Goal: Information Seeking & Learning: Learn about a topic

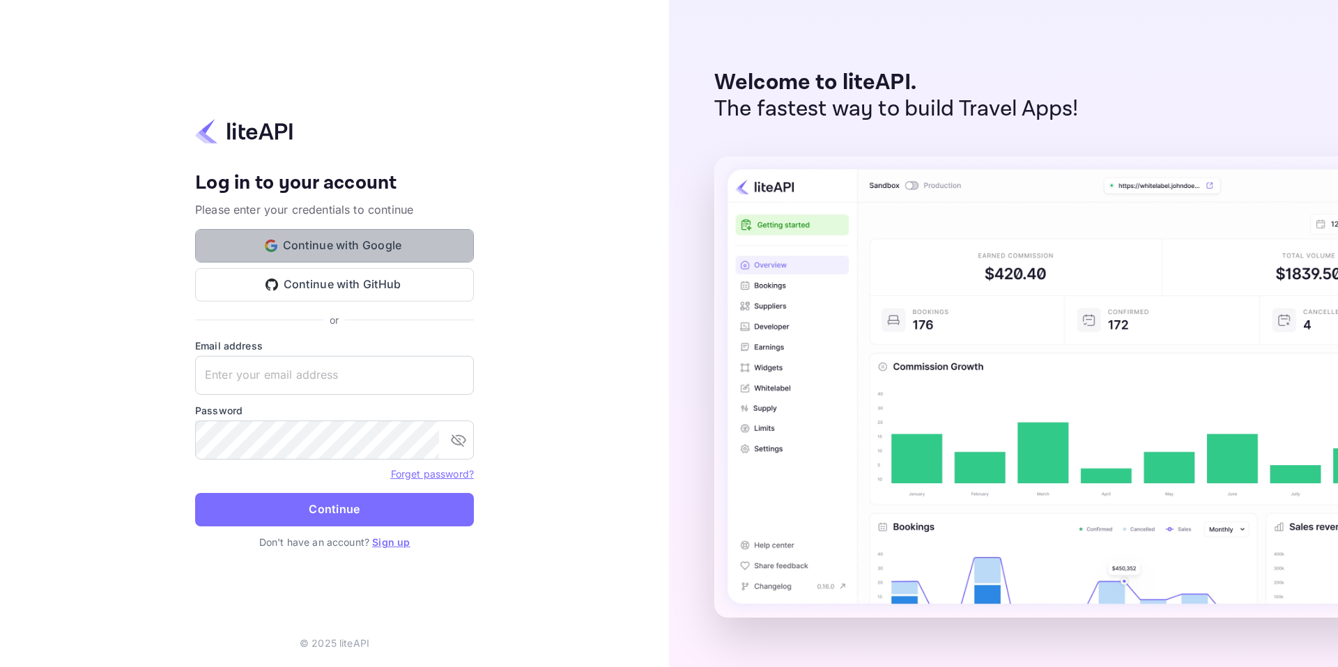
click at [339, 247] on button "Continue with Google" at bounding box center [334, 245] width 279 height 33
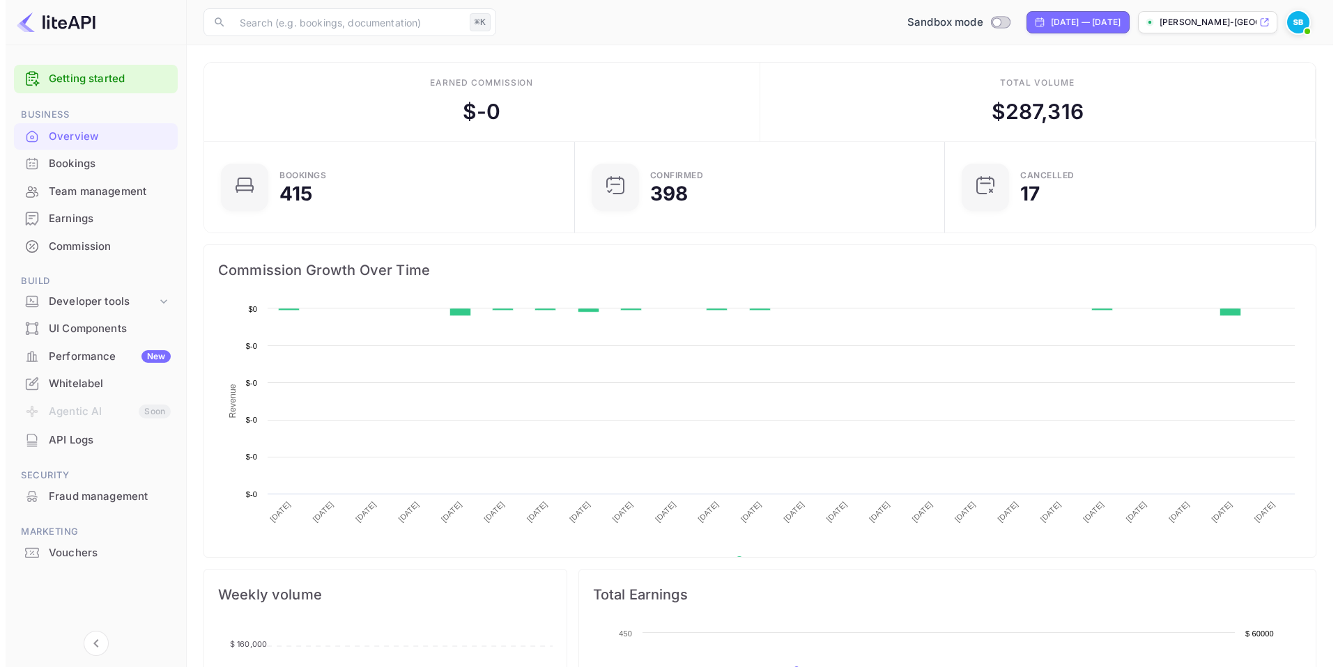
scroll to position [216, 351]
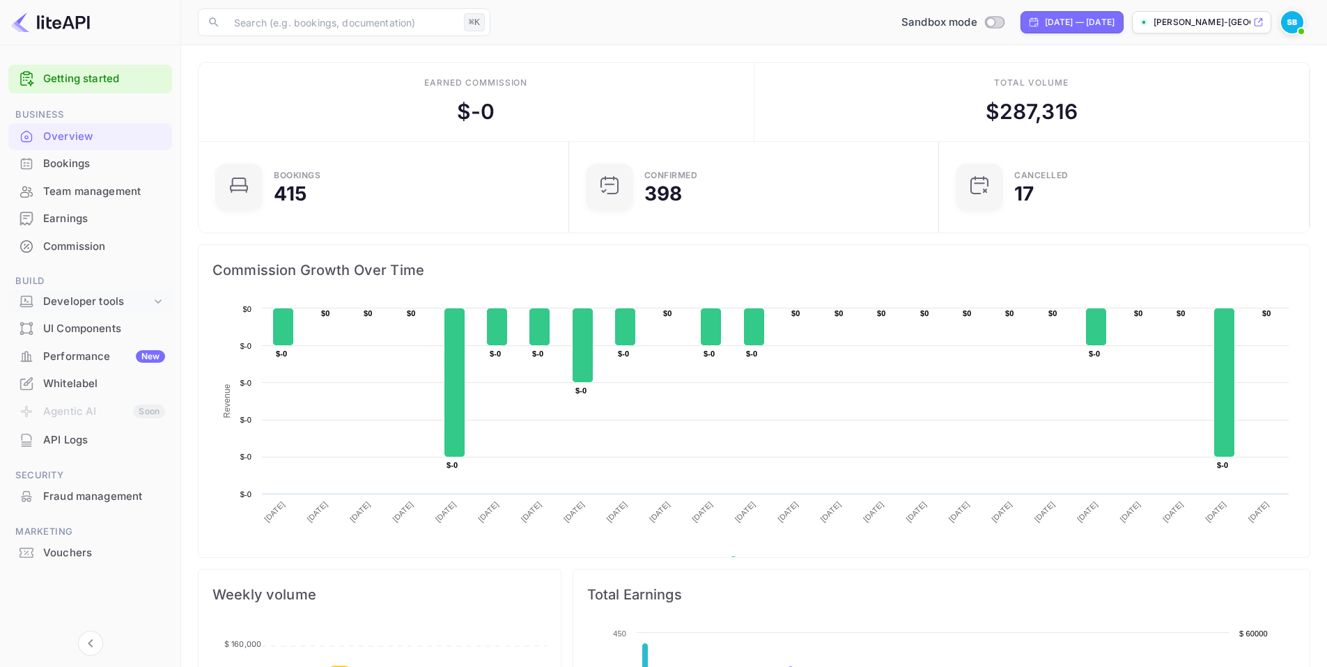
click at [97, 301] on div "Developer tools" at bounding box center [97, 302] width 108 height 16
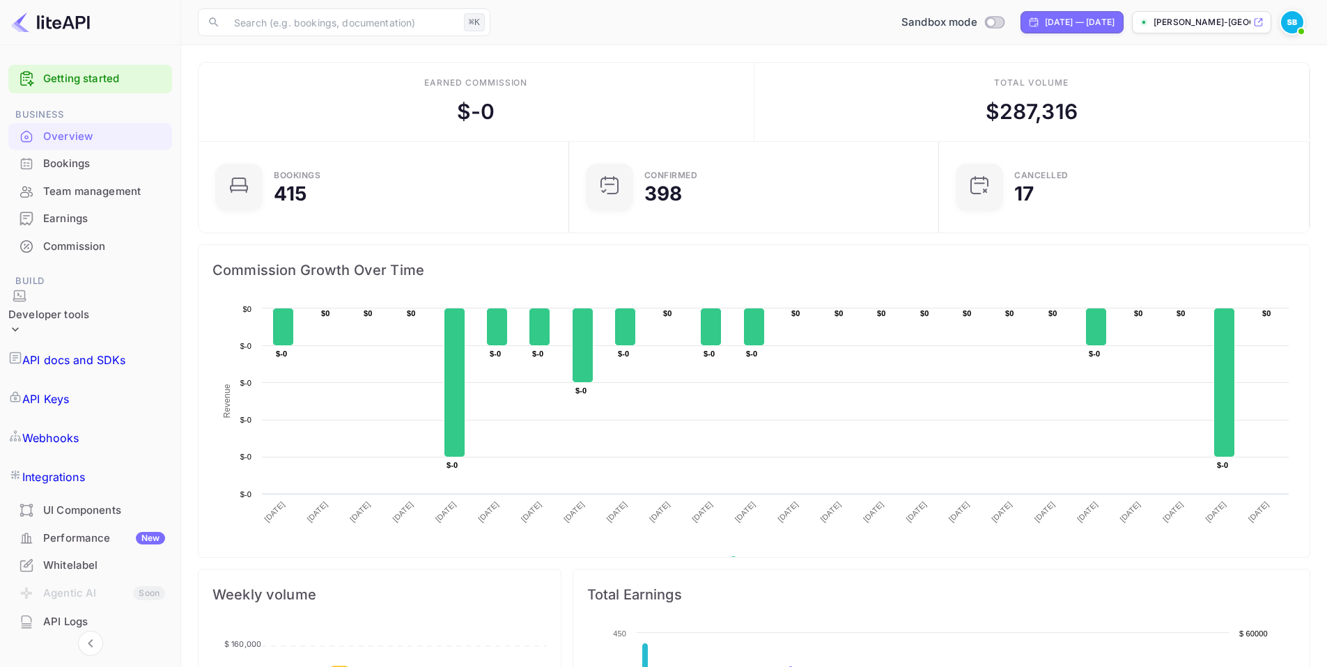
click at [96, 352] on p "API docs and SDKs" at bounding box center [74, 360] width 104 height 17
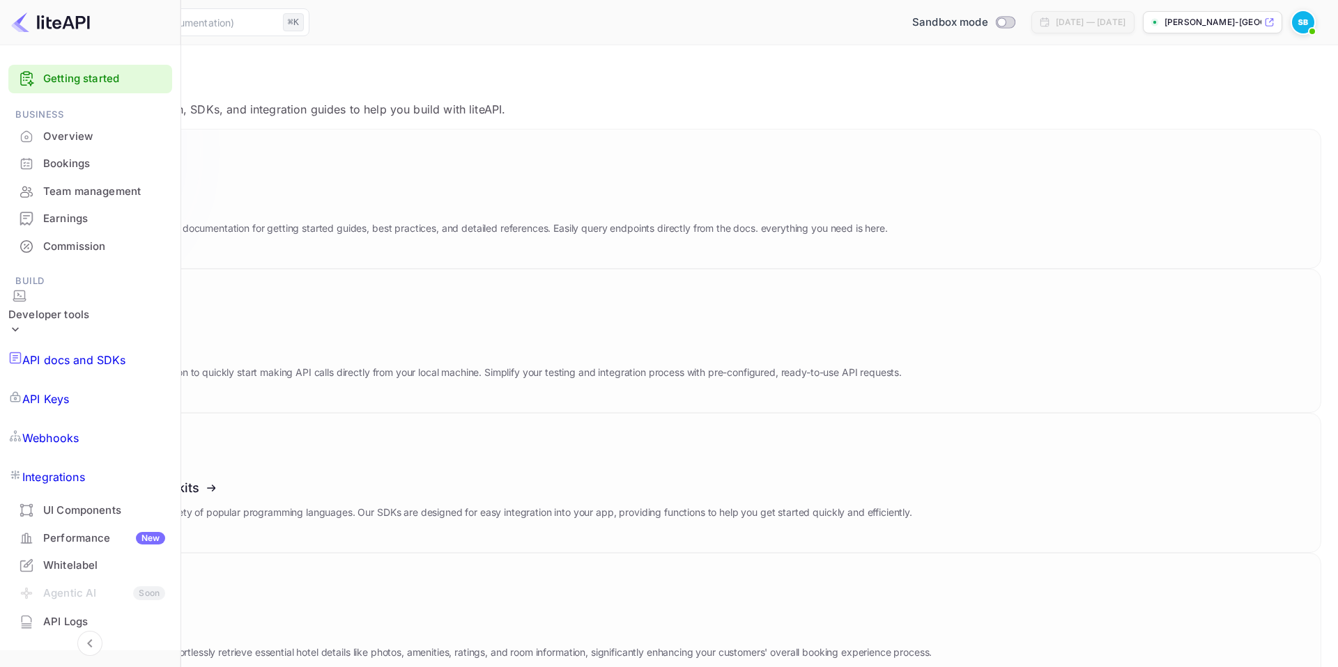
click at [234, 201] on icon at bounding box center [125, 202] width 217 height 144
